Goal: Navigation & Orientation: Understand site structure

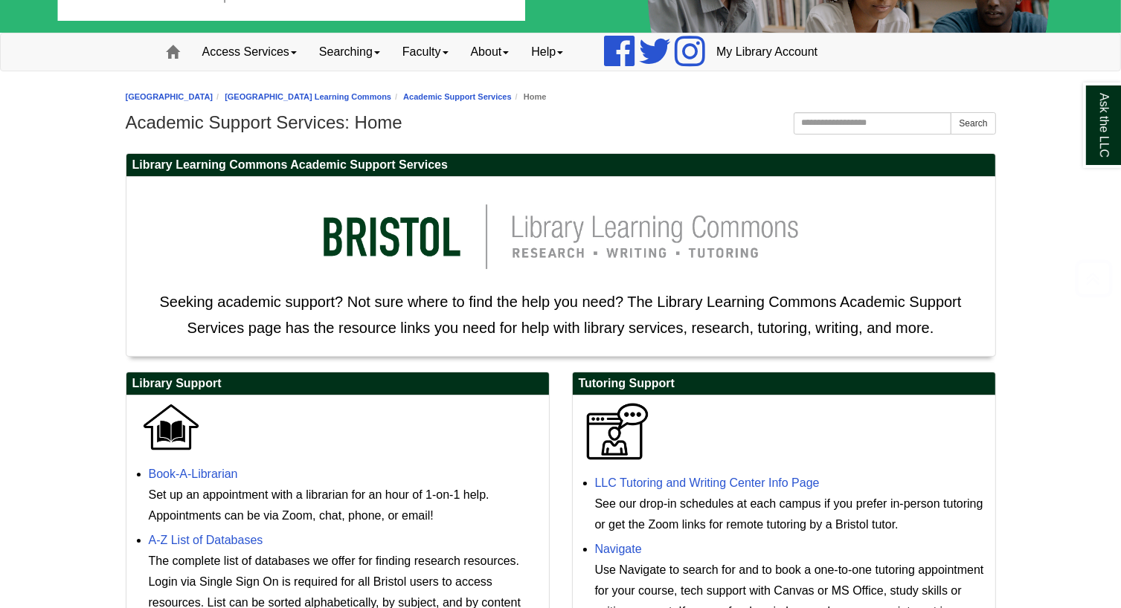
scroll to position [223, 0]
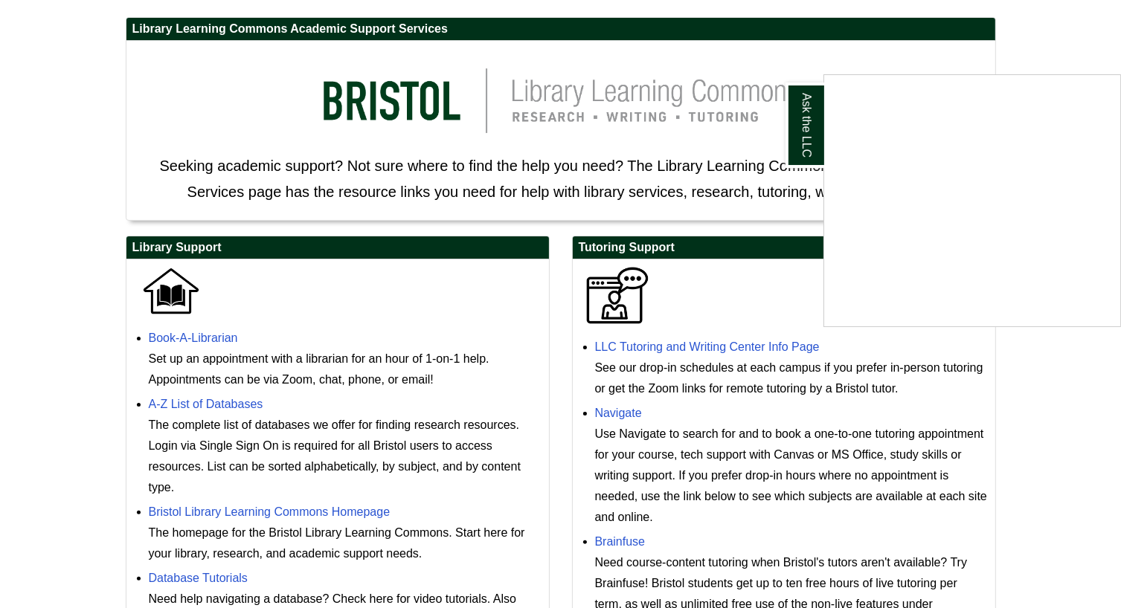
click at [1069, 391] on div "Ask the LLC" at bounding box center [560, 304] width 1121 height 608
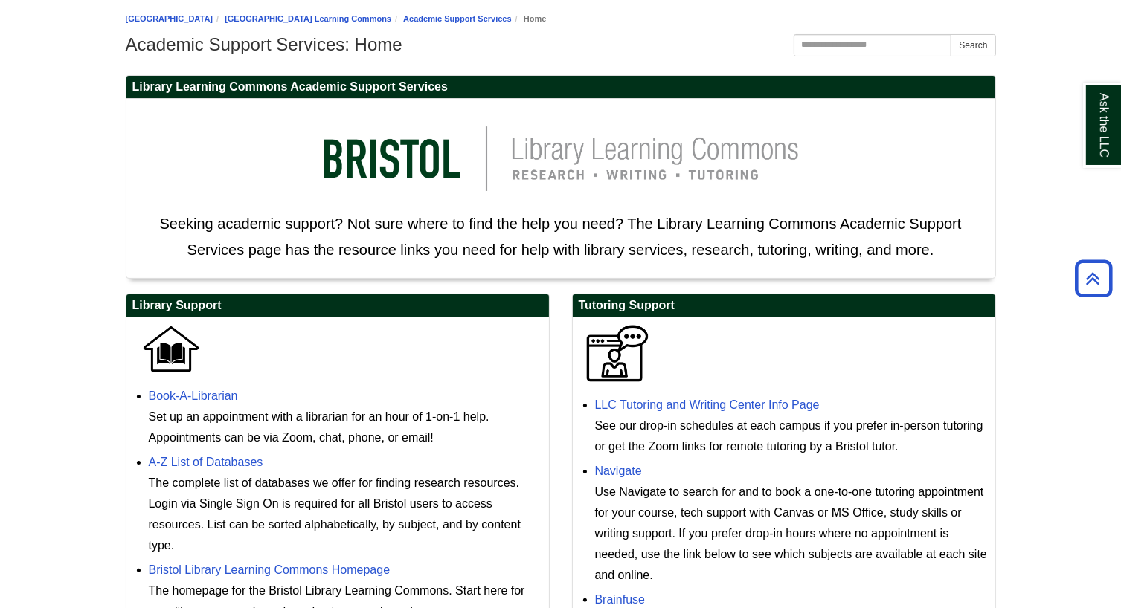
scroll to position [0, 0]
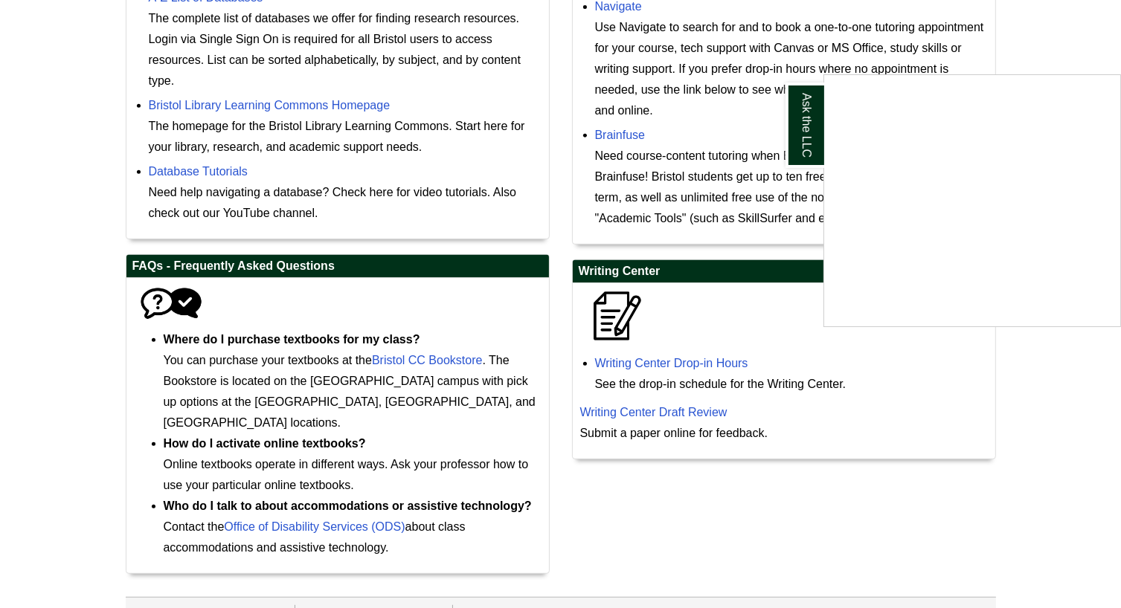
scroll to position [634, 0]
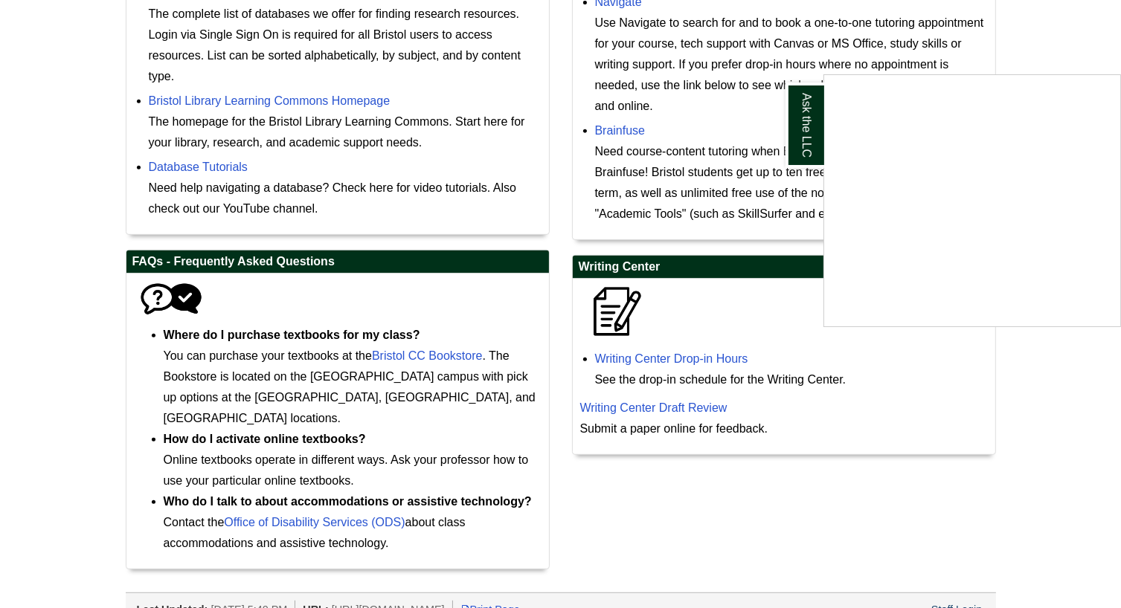
click at [1021, 405] on div "Ask the LLC" at bounding box center [560, 304] width 1121 height 608
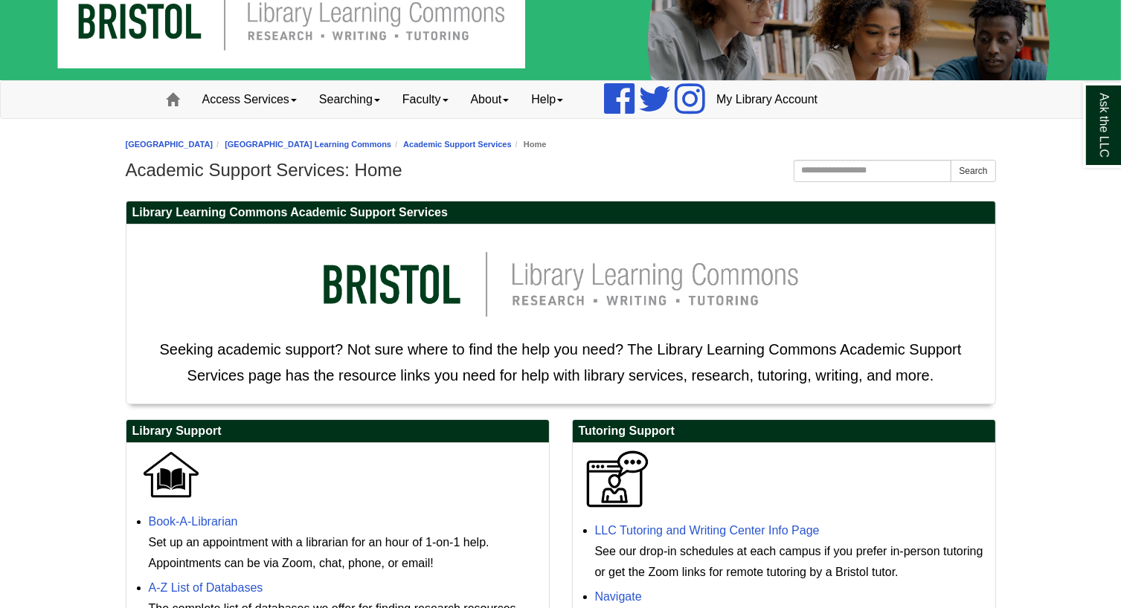
scroll to position [0, 0]
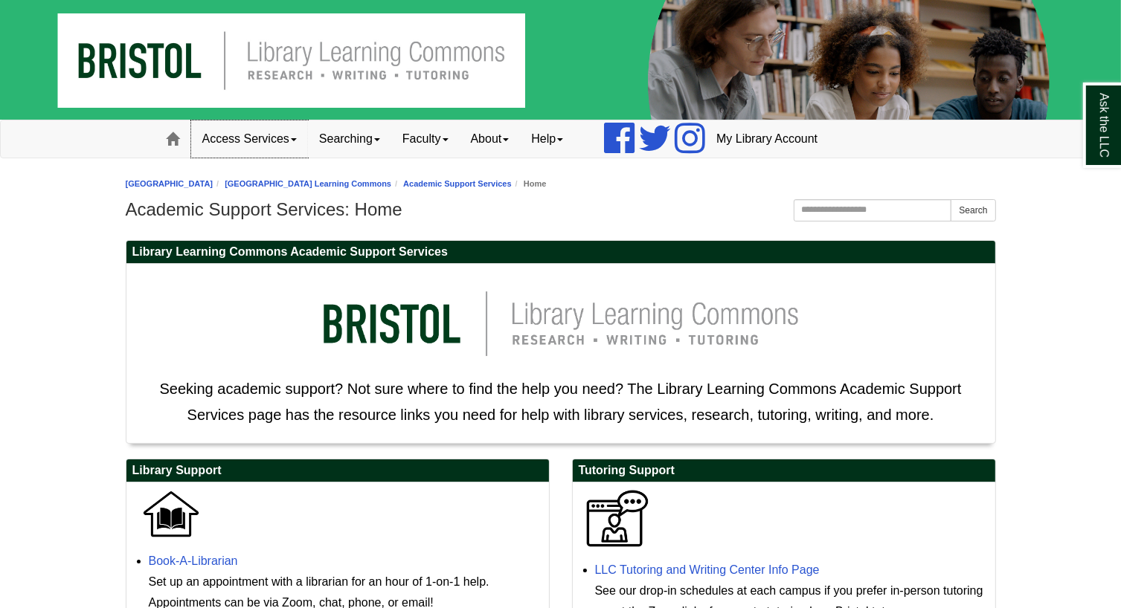
click at [297, 141] on span at bounding box center [294, 139] width 6 height 3
click at [381, 142] on link "Searching" at bounding box center [349, 138] width 83 height 37
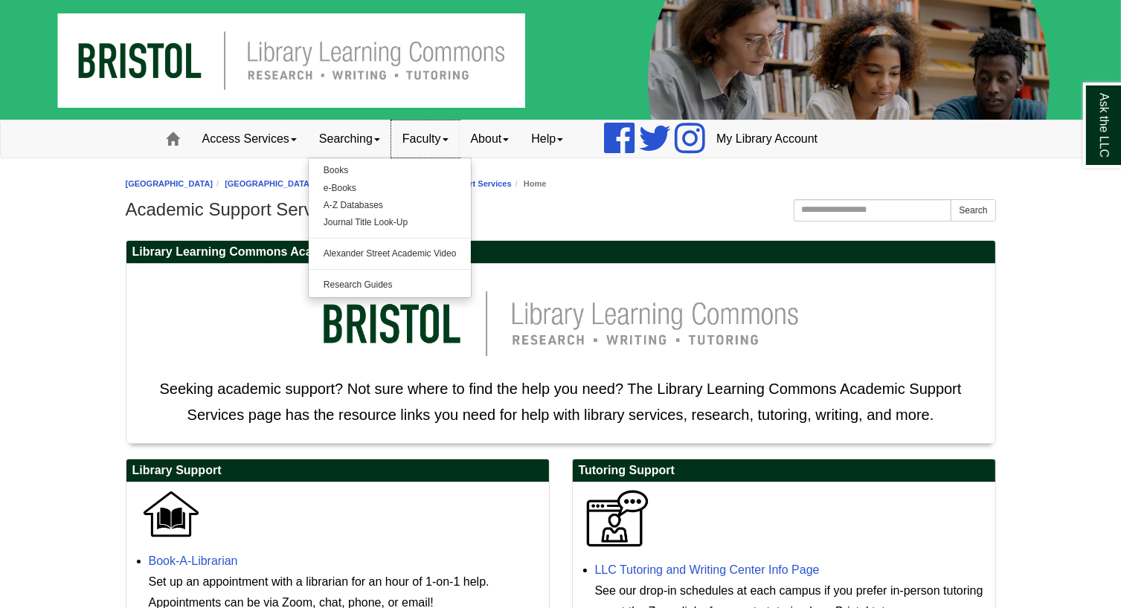
click at [448, 140] on span at bounding box center [445, 139] width 6 height 3
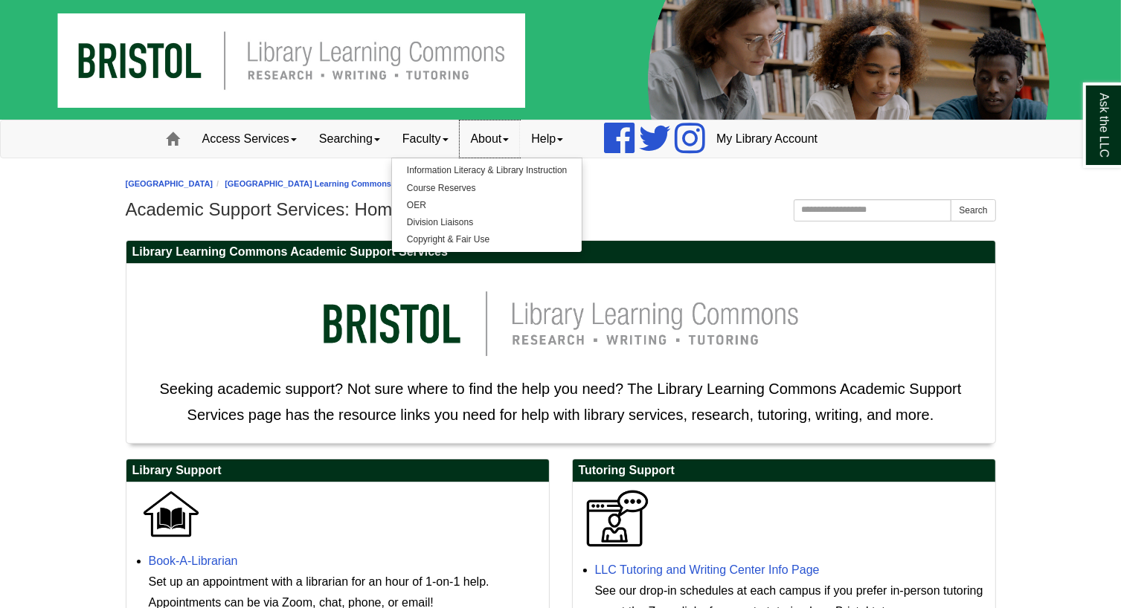
click at [521, 141] on link "About" at bounding box center [490, 138] width 61 height 37
